Goal: Information Seeking & Learning: Learn about a topic

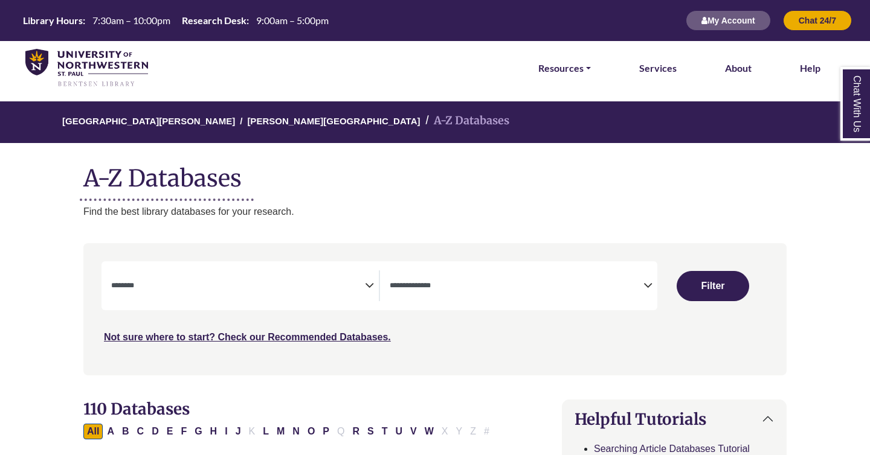
select select "Database Subject Filter"
select select "Database Types Filter"
click at [267, 297] on span "Search filters" at bounding box center [238, 286] width 254 height 31
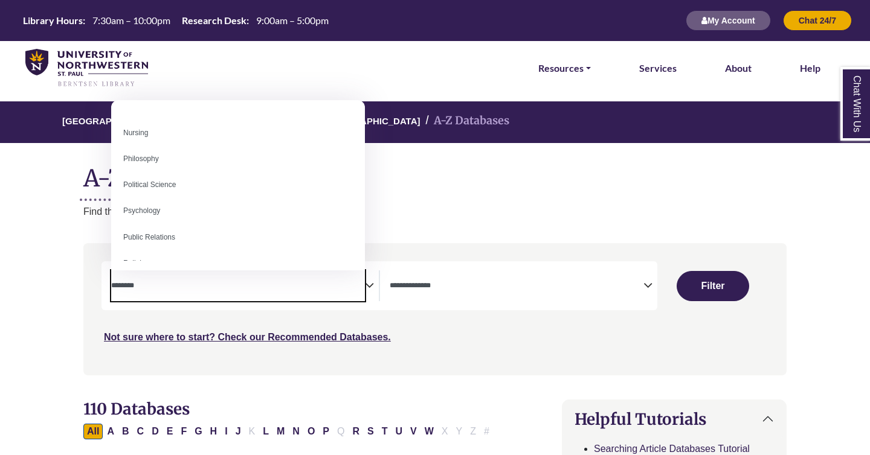
scroll to position [1075, 0]
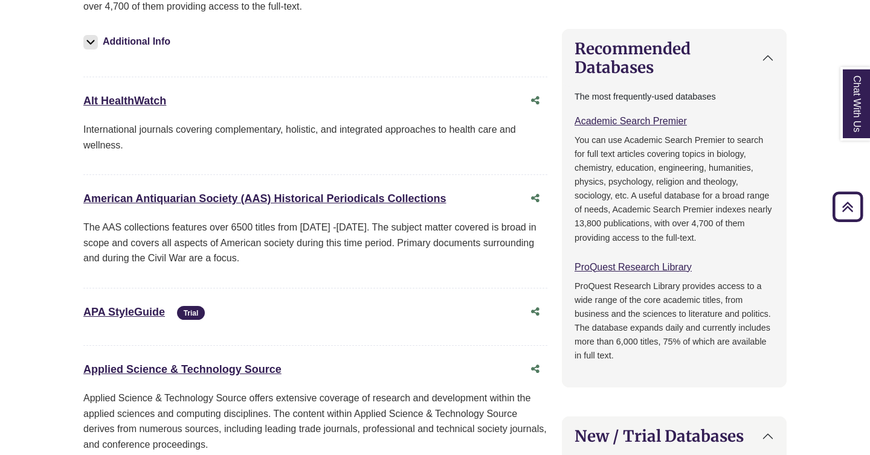
click at [247, 141] on p "International journals covering complementary, holistic, and integrated approac…" at bounding box center [315, 137] width 464 height 31
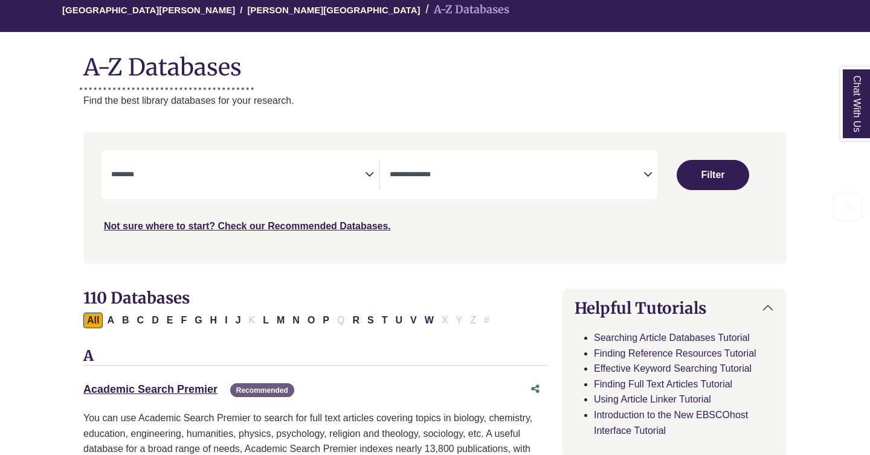
scroll to position [112, 0]
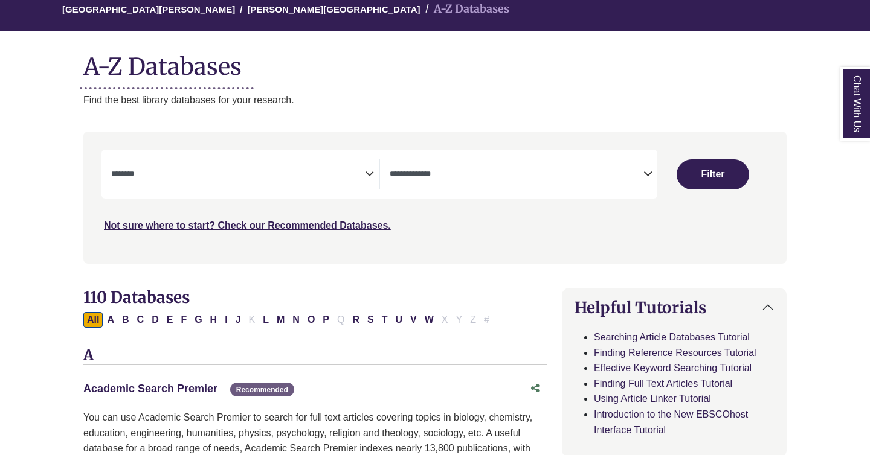
click at [365, 169] on icon "Search filters" at bounding box center [369, 172] width 9 height 18
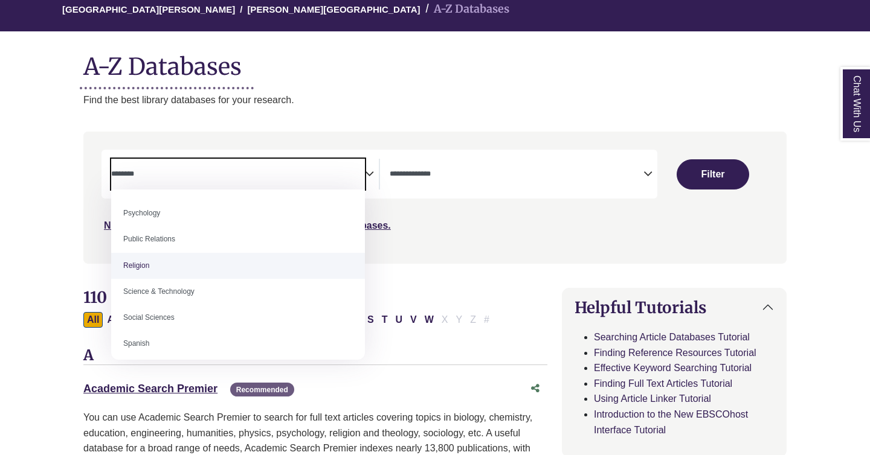
scroll to position [928, 0]
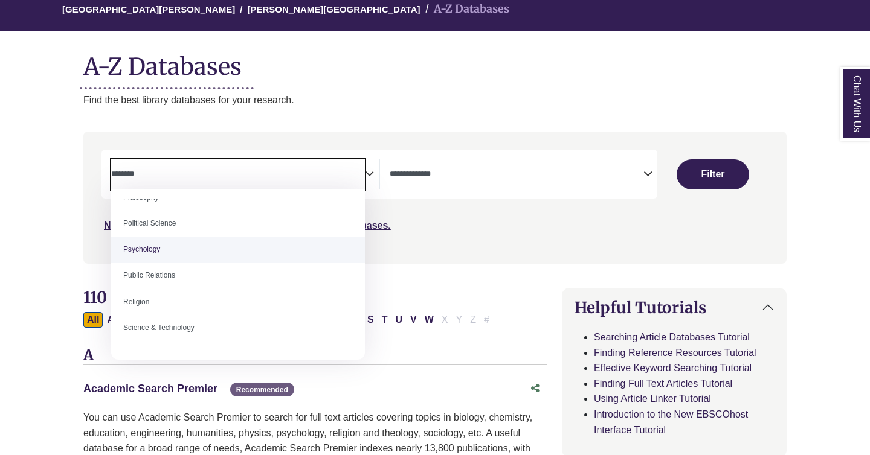
select select "*****"
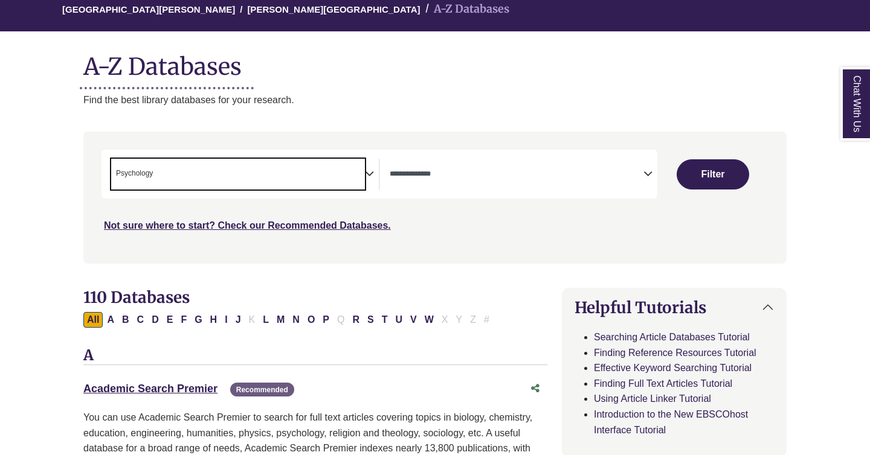
scroll to position [435, 0]
click at [726, 175] on button "Filter" at bounding box center [713, 174] width 72 height 30
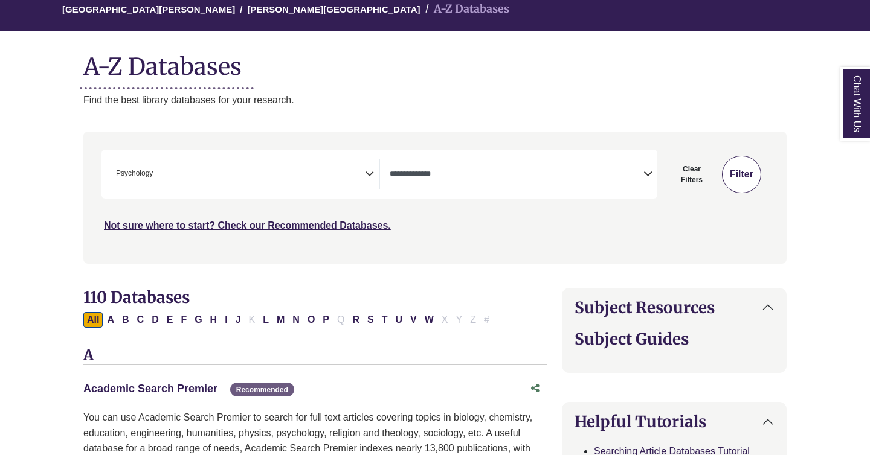
select select "Database Types Filter"
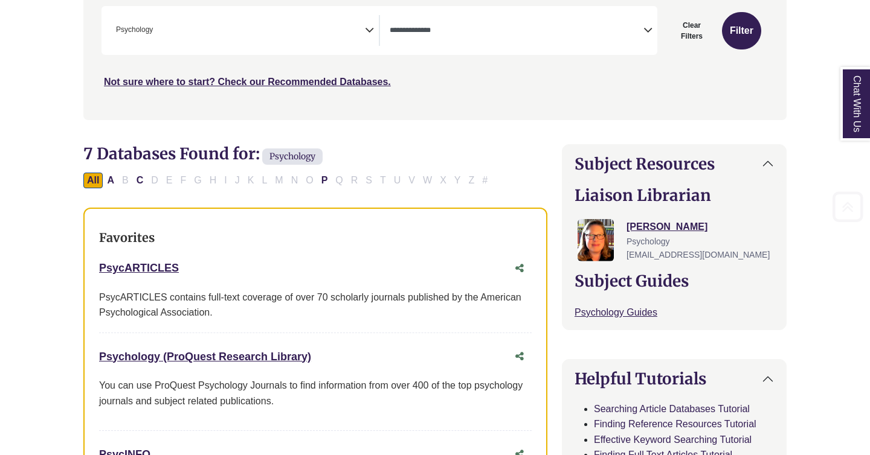
scroll to position [257, 0]
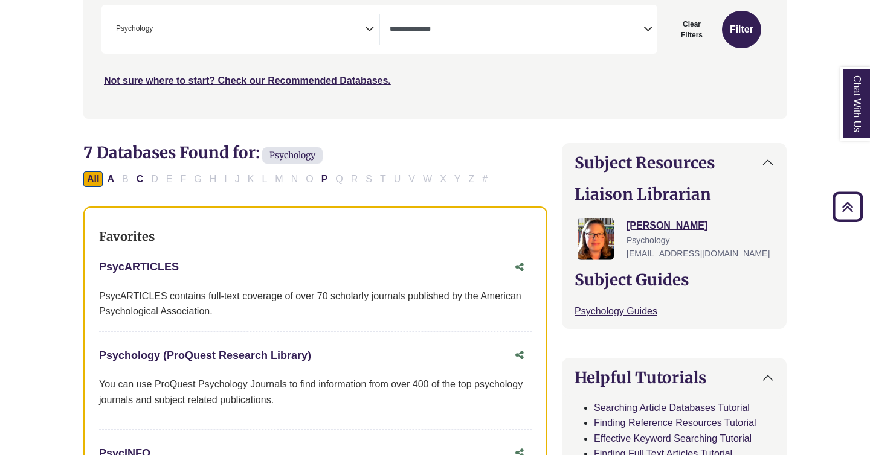
click at [156, 271] on link "PsycARTICLES This link opens in a new window" at bounding box center [139, 267] width 80 height 12
